Goal: Transaction & Acquisition: Obtain resource

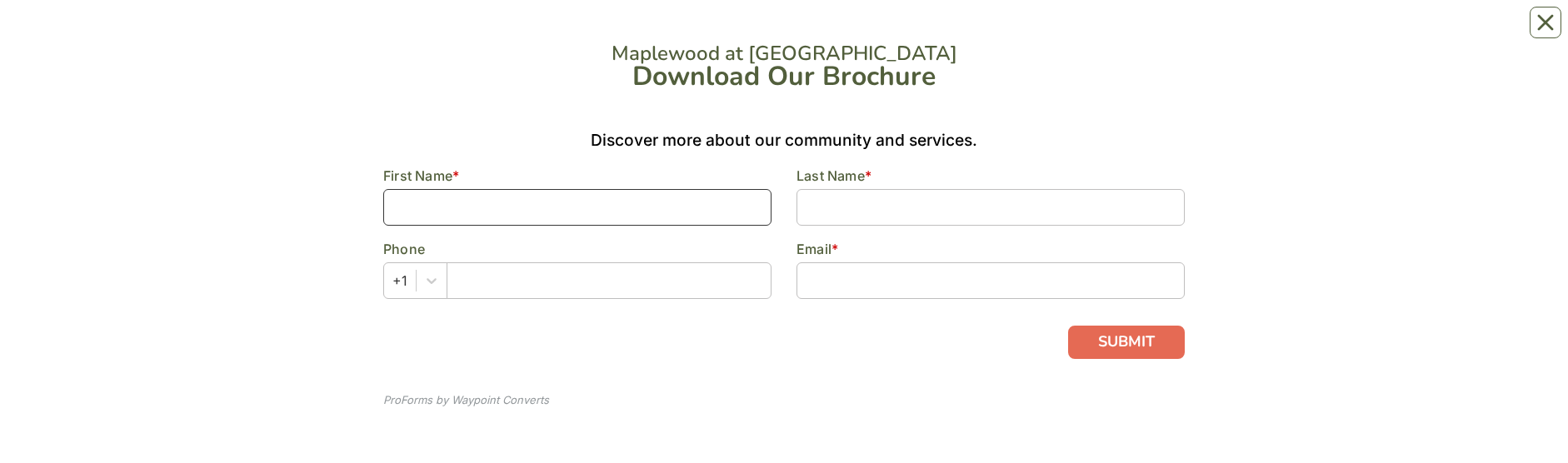
click at [609, 202] on input at bounding box center [577, 207] width 388 height 36
type input "June"
type input "[PERSON_NAME]"
type input "[EMAIL_ADDRESS][PERSON_NAME][DOMAIN_NAME]"
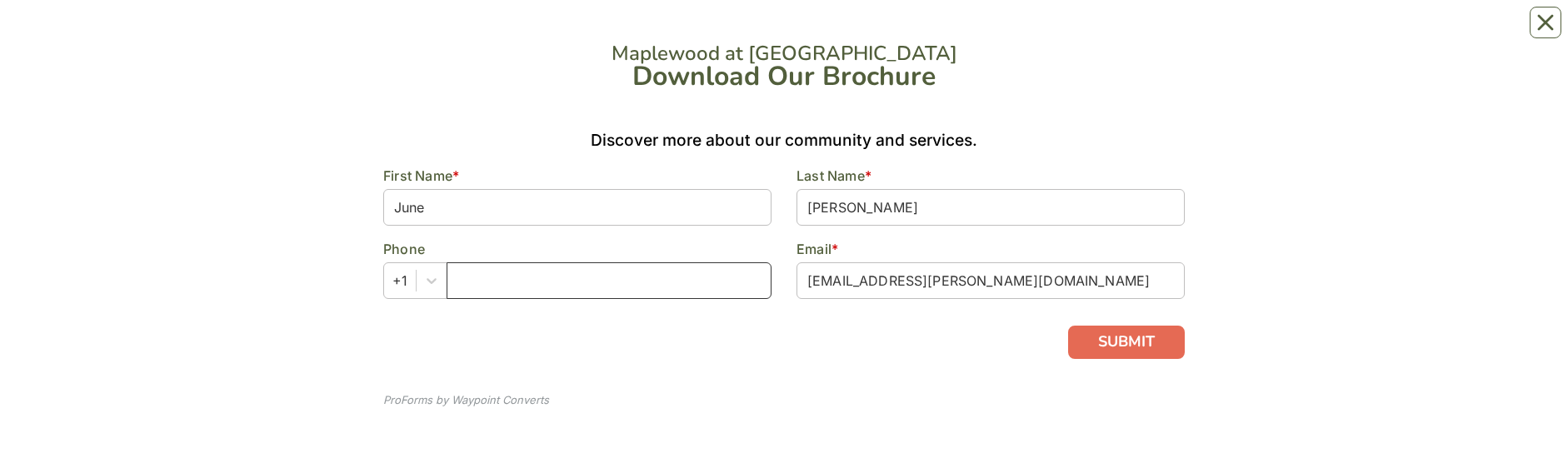
click at [586, 286] on input "text" at bounding box center [609, 280] width 325 height 36
type input "8609952207"
click at [1022, 322] on div "Maplewood at [GEOGRAPHIC_DATA] Download Our Brochure Discover more about our co…" at bounding box center [784, 232] width 802 height 431
click at [1148, 345] on button "SUBMIT" at bounding box center [1126, 342] width 116 height 34
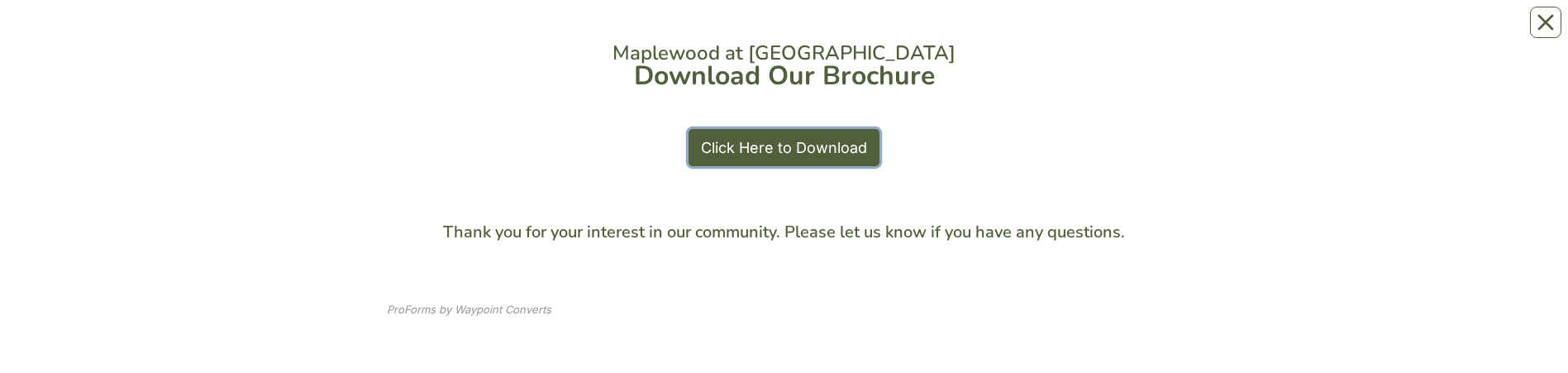
click at [830, 144] on link "Click Here to Download" at bounding box center [784, 147] width 191 height 37
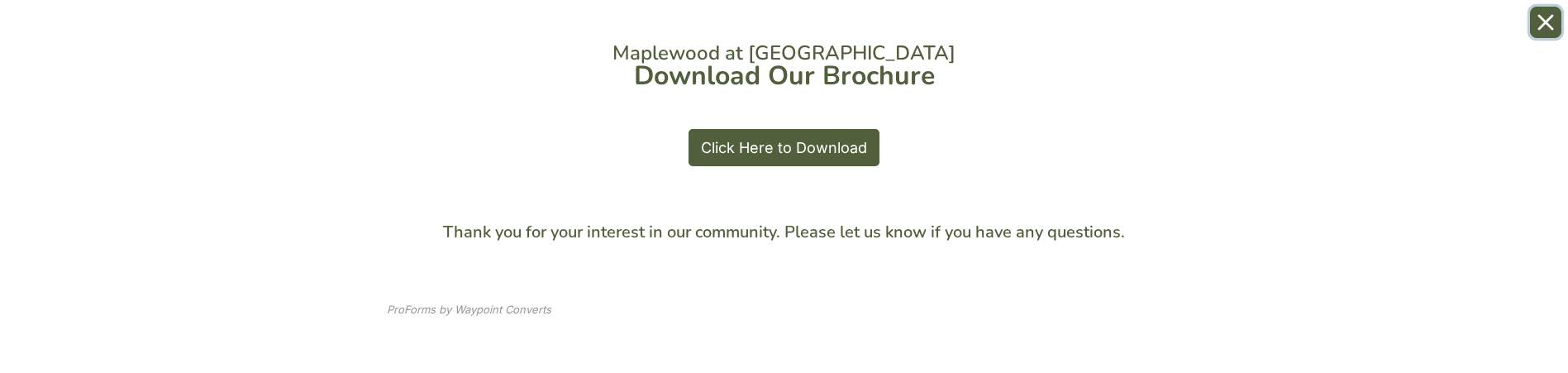
click at [1539, 23] on icon "Close" at bounding box center [1546, 23] width 17 height 17
